Goal: Transaction & Acquisition: Subscribe to service/newsletter

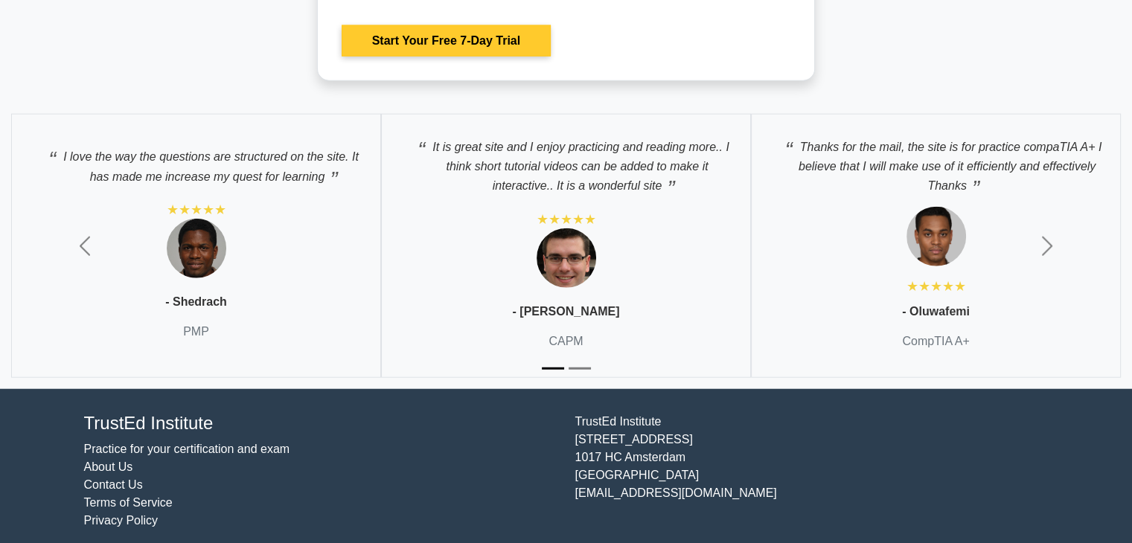
scroll to position [3619, 0]
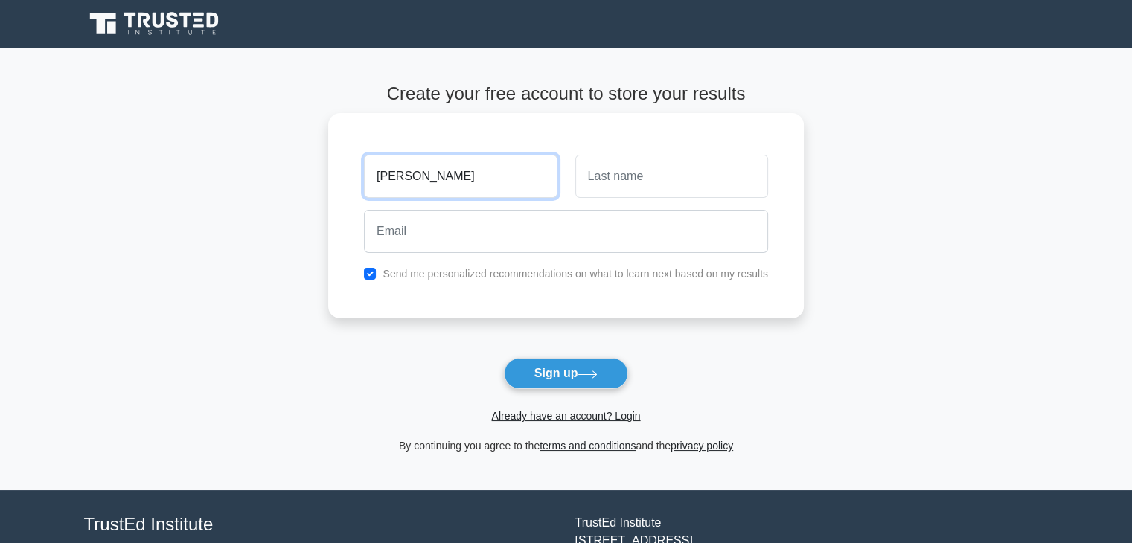
type input "[PERSON_NAME]"
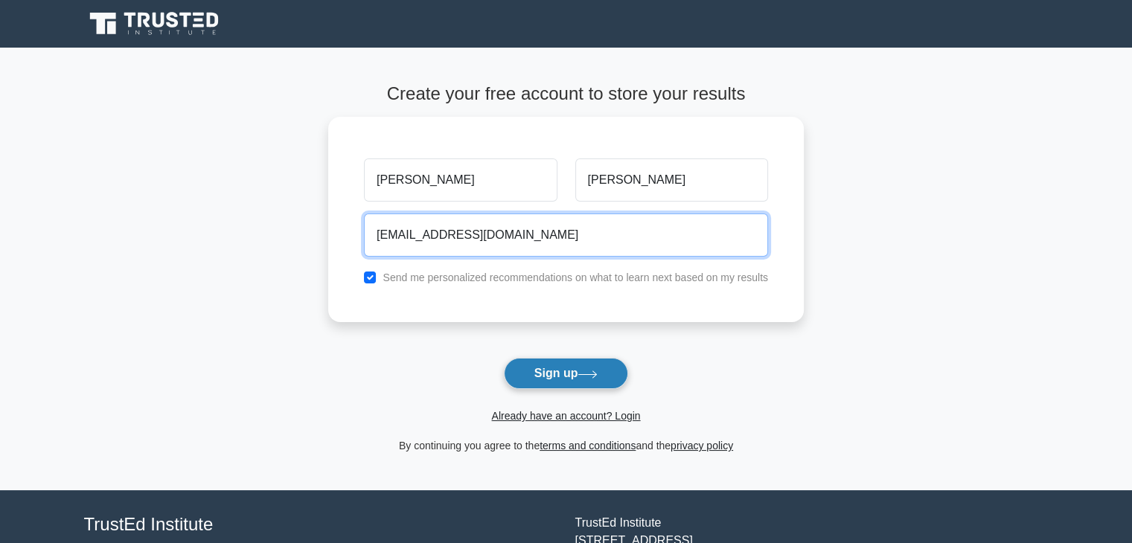
type input "ousmanekama142@gmail.com"
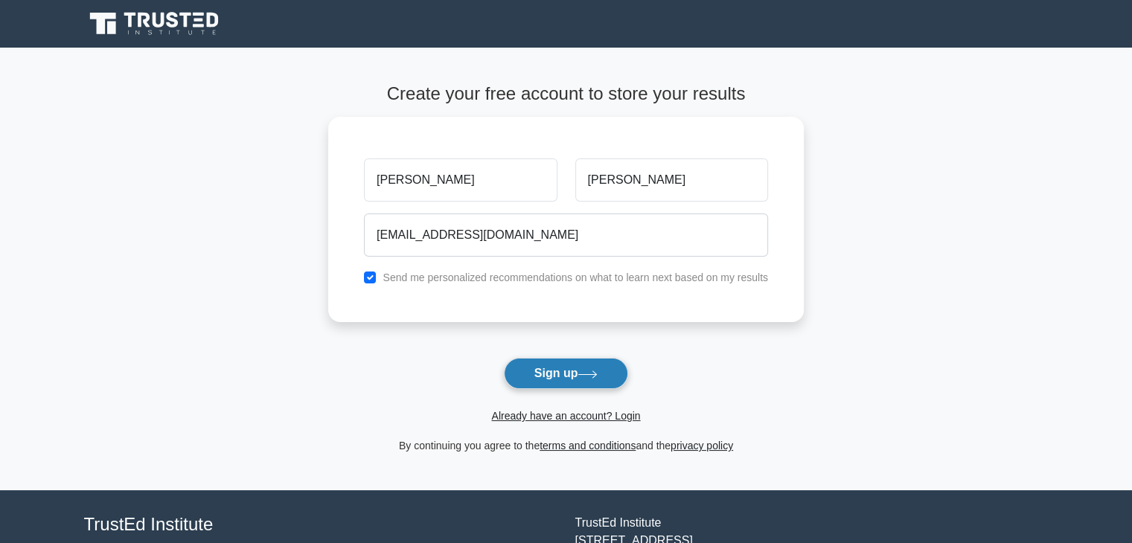
click at [546, 373] on button "Sign up" at bounding box center [566, 373] width 125 height 31
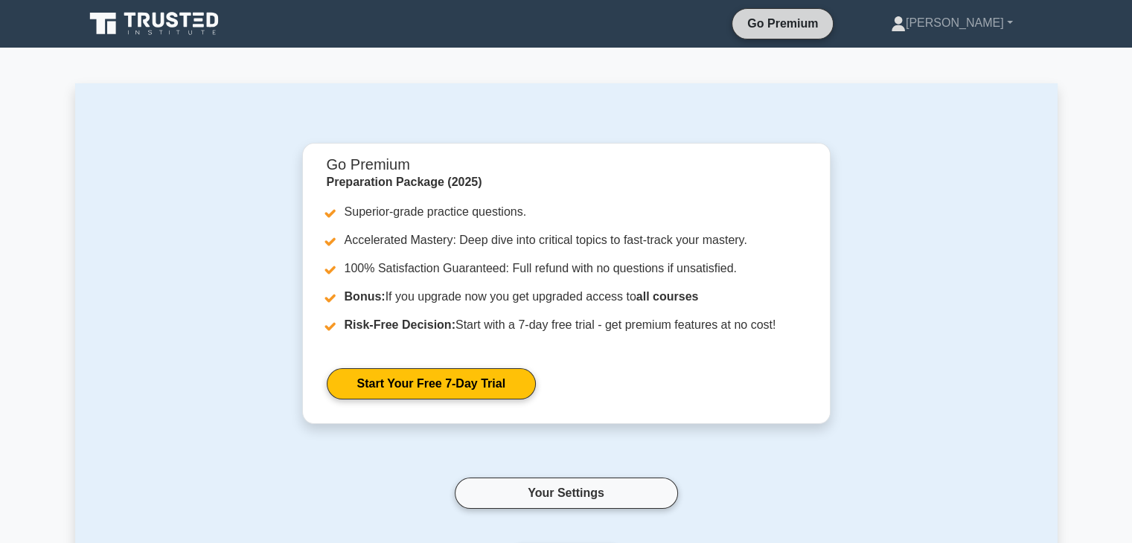
click at [796, 22] on link "Go Premium" at bounding box center [782, 23] width 89 height 19
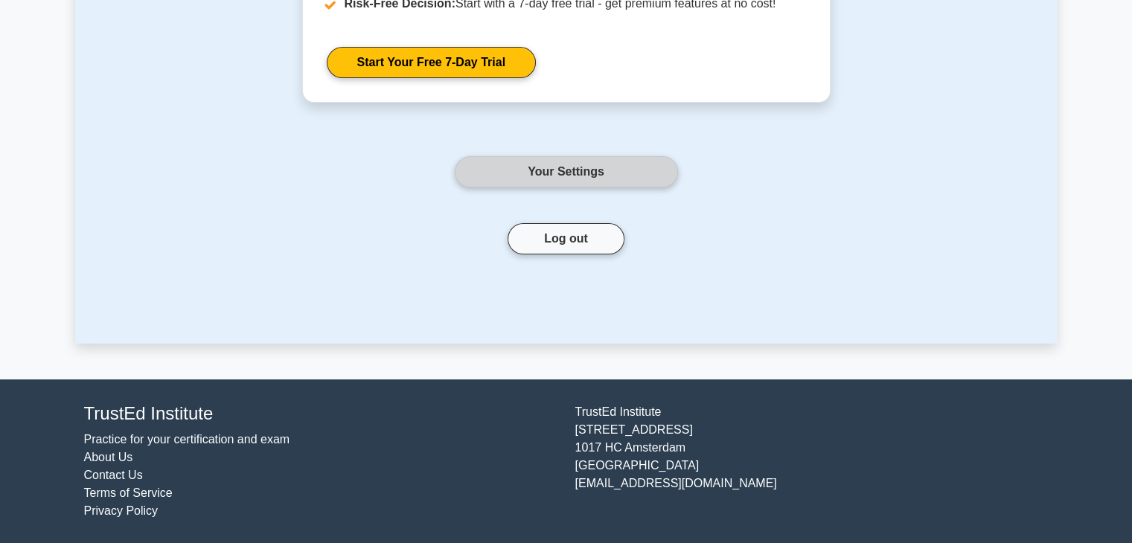
click at [581, 171] on link "Your Settings" at bounding box center [566, 171] width 223 height 31
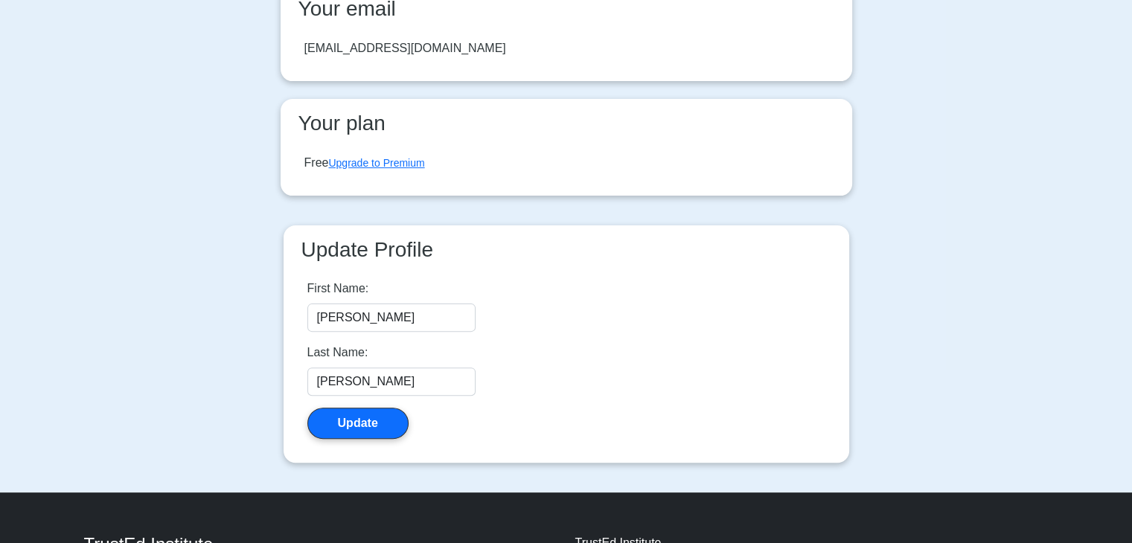
scroll to position [377, 0]
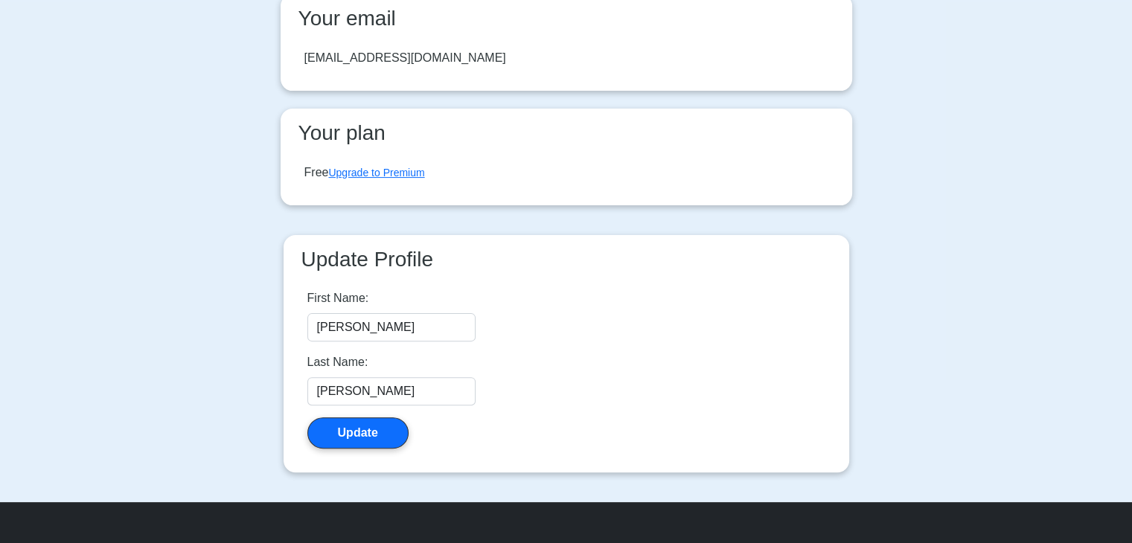
click at [359, 179] on div "Free Upgrade to Premium" at bounding box center [364, 173] width 121 height 18
click at [386, 171] on link "Upgrade to Premium" at bounding box center [376, 173] width 96 height 12
